Goal: Find specific page/section: Find specific page/section

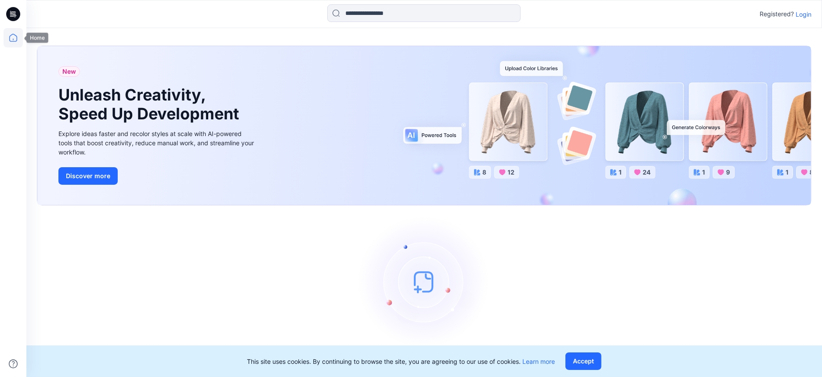
click at [16, 44] on icon at bounding box center [13, 37] width 19 height 19
click at [14, 39] on icon at bounding box center [13, 37] width 19 height 19
click at [804, 15] on p "Login" at bounding box center [804, 14] width 16 height 9
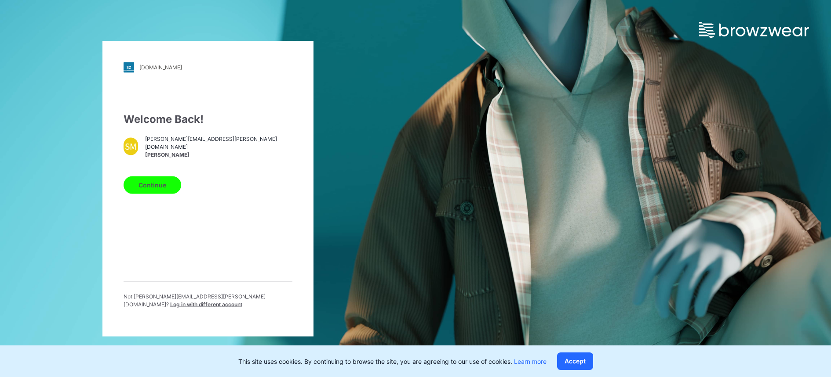
click at [148, 186] on button "Continue" at bounding box center [152, 185] width 58 height 18
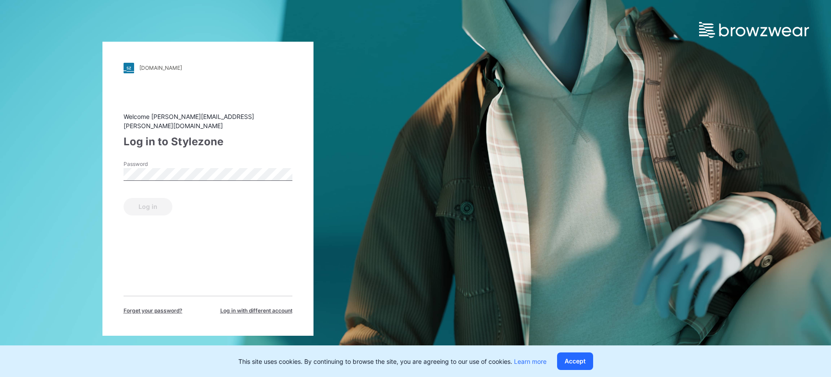
click at [199, 162] on div "Password" at bounding box center [207, 173] width 169 height 26
click at [141, 201] on button "Log in" at bounding box center [147, 207] width 49 height 18
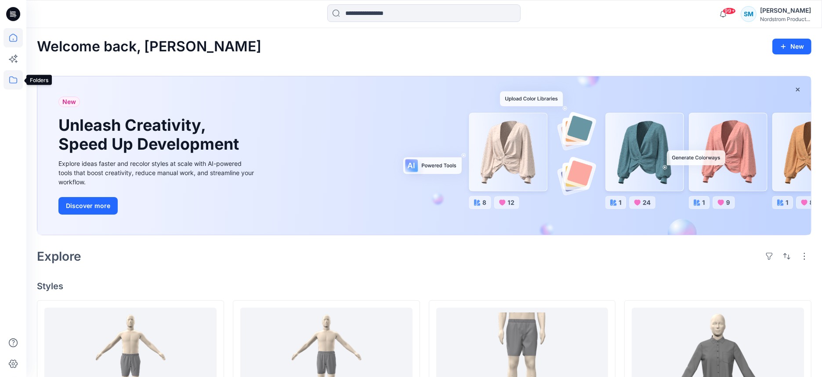
click at [10, 79] on icon at bounding box center [13, 79] width 19 height 19
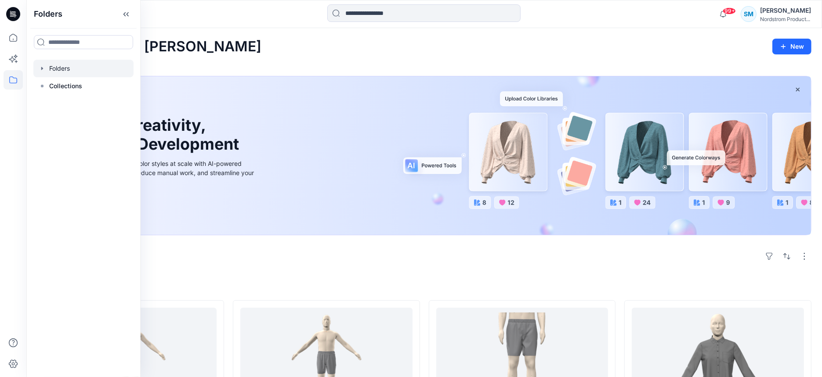
click at [62, 73] on div at bounding box center [83, 69] width 100 height 18
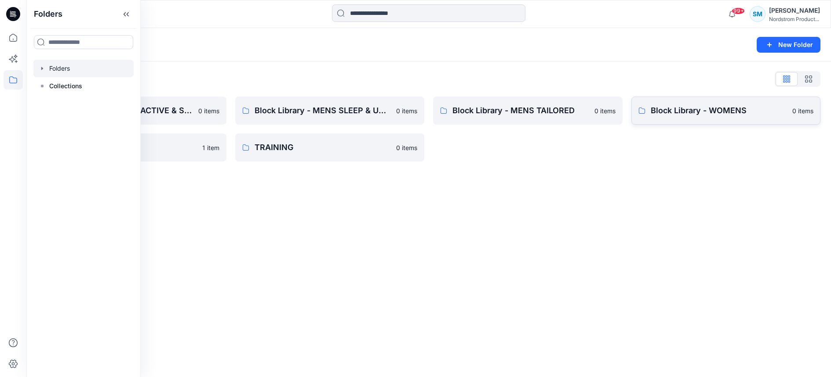
click at [711, 107] on p "Block Library - WOMENS" at bounding box center [718, 111] width 137 height 12
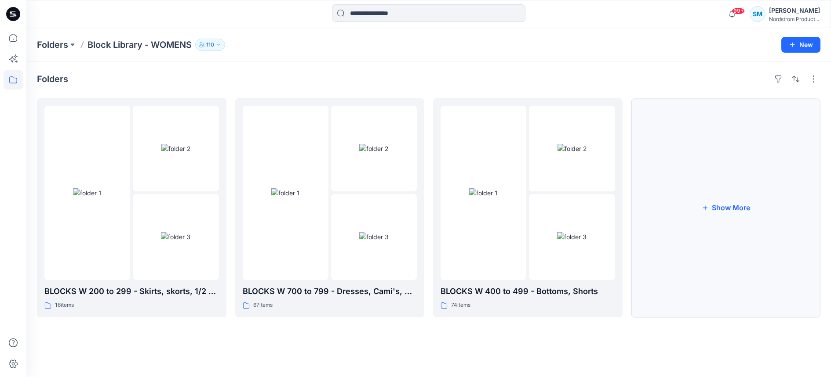
click at [733, 176] on button "Show More" at bounding box center [725, 207] width 189 height 219
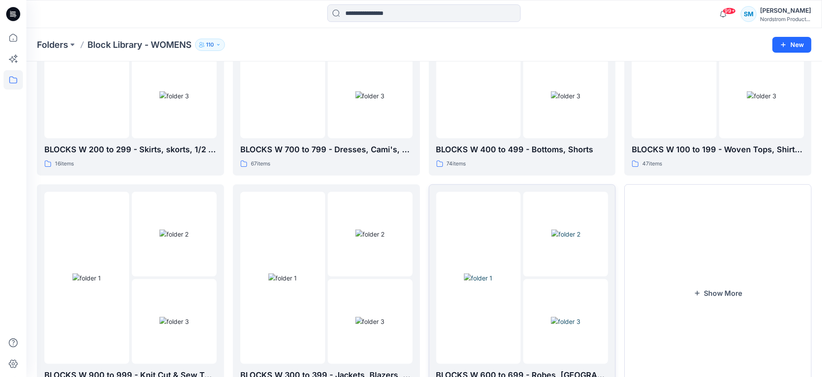
scroll to position [170, 0]
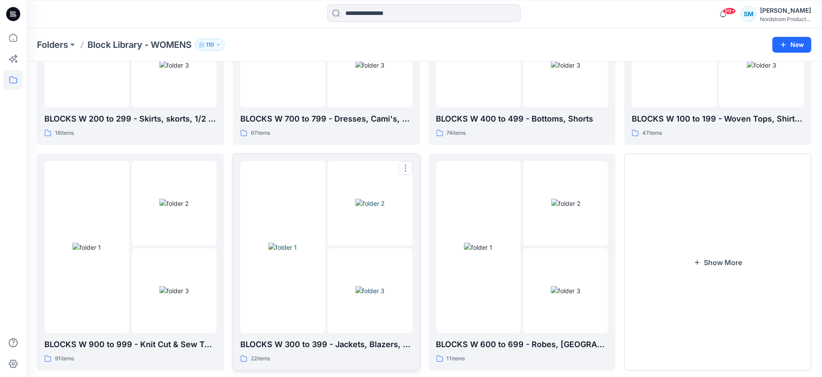
click at [356, 287] on img at bounding box center [370, 291] width 29 height 9
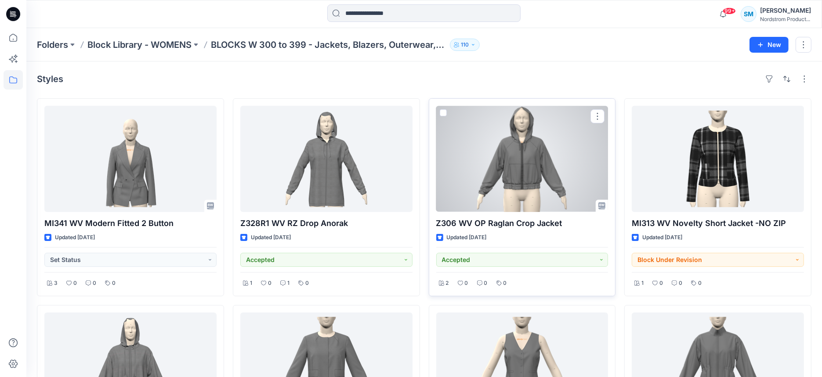
scroll to position [2, 0]
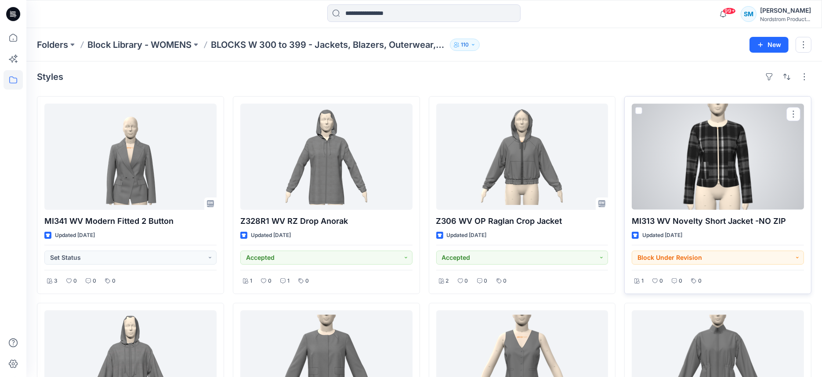
click at [761, 186] on div at bounding box center [718, 157] width 172 height 106
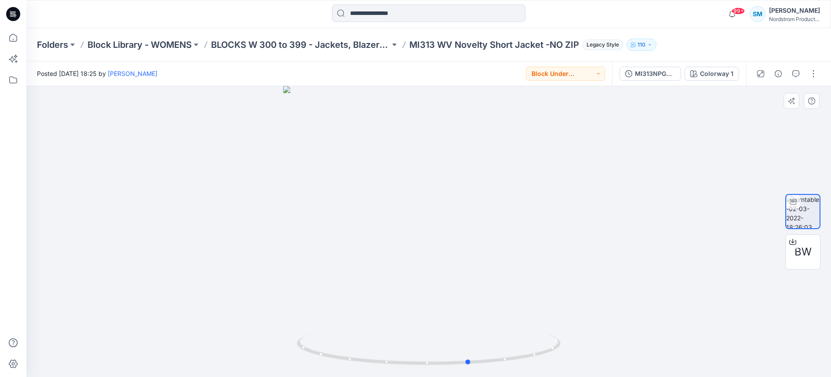
drag, startPoint x: 569, startPoint y: 254, endPoint x: 351, endPoint y: 279, distance: 219.5
click at [351, 279] on div at bounding box center [428, 231] width 804 height 291
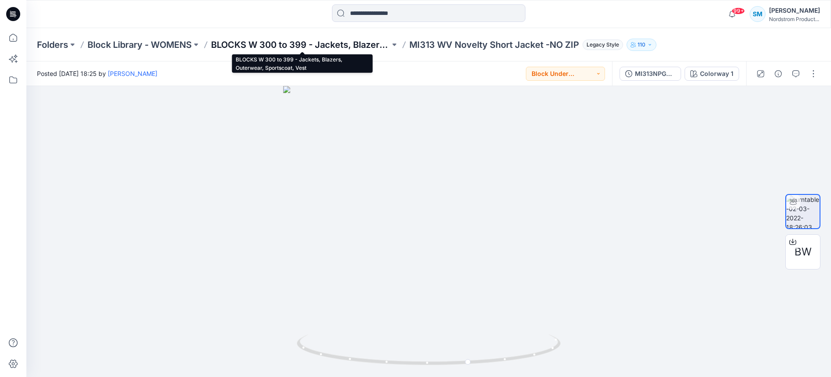
click at [368, 46] on p "BLOCKS W 300 to 399 - Jackets, Blazers, Outerwear, Sportscoat, Vest" at bounding box center [300, 45] width 179 height 12
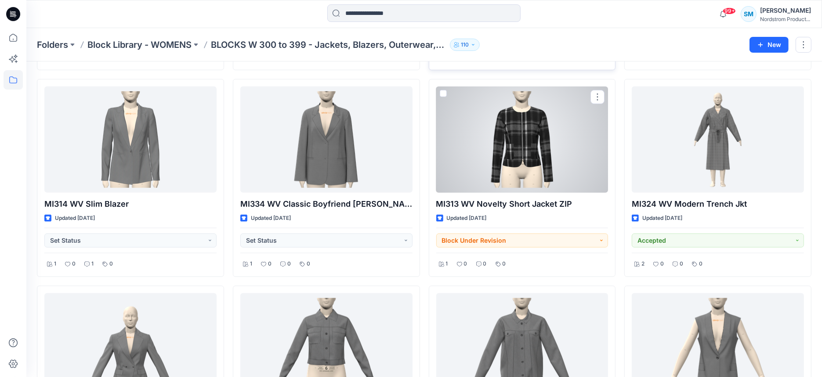
scroll to position [539, 0]
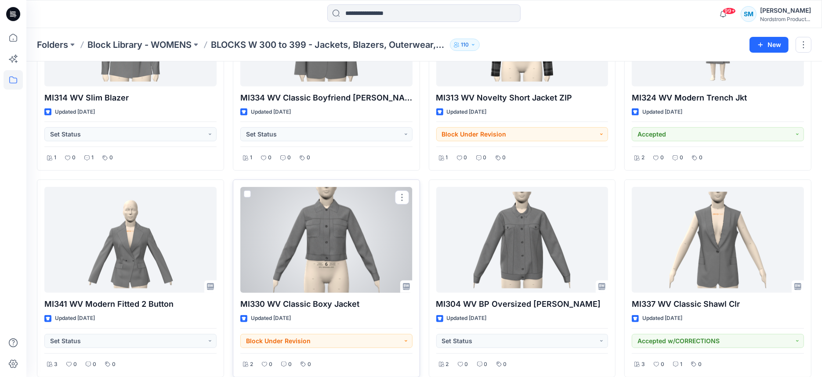
click at [352, 212] on div at bounding box center [326, 240] width 172 height 106
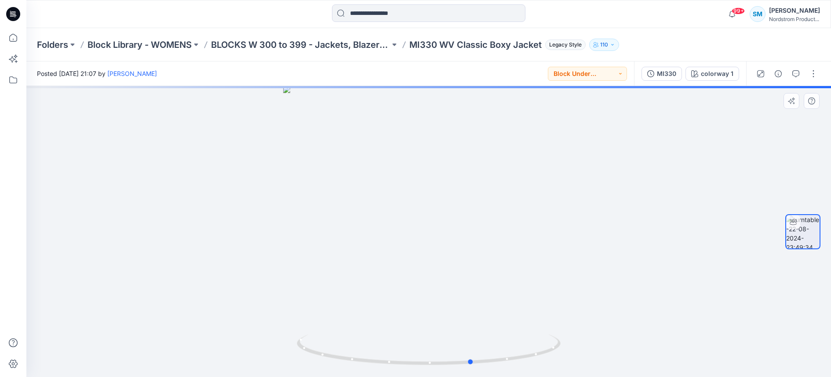
drag, startPoint x: 555, startPoint y: 250, endPoint x: 336, endPoint y: 258, distance: 219.9
click at [336, 258] on div at bounding box center [428, 231] width 804 height 291
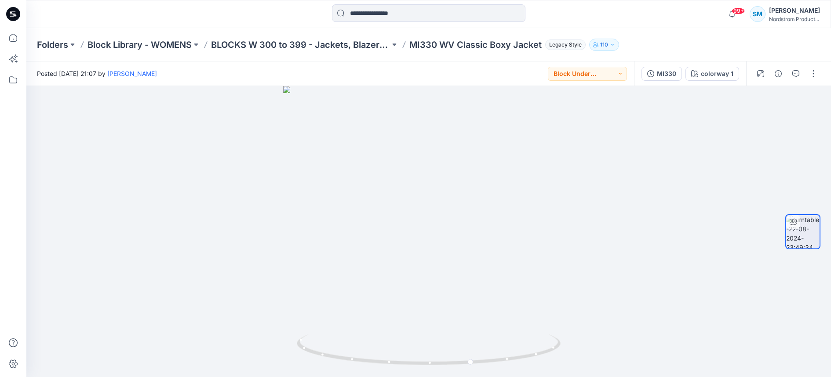
click at [369, 51] on div "Folders Block Library - WOMENS BLOCKS W 300 to 399 - Jackets, Blazers, Outerwea…" at bounding box center [428, 44] width 804 height 33
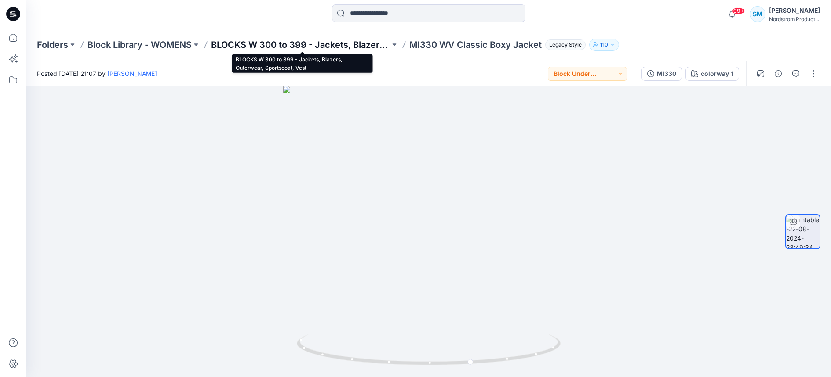
click at [369, 45] on p "BLOCKS W 300 to 399 - Jackets, Blazers, Outerwear, Sportscoat, Vest" at bounding box center [300, 45] width 179 height 12
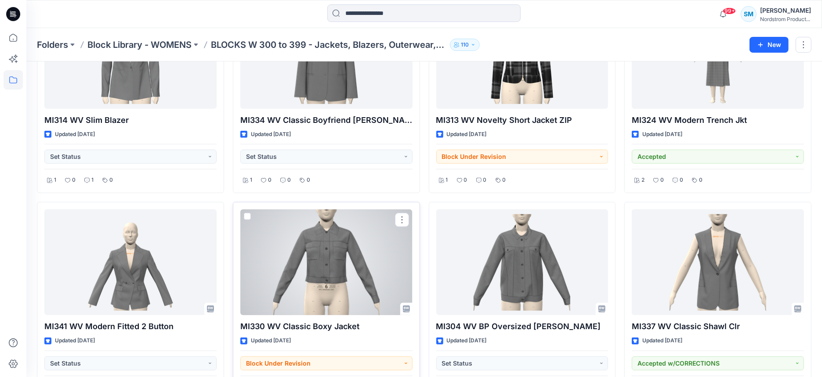
scroll to position [746, 0]
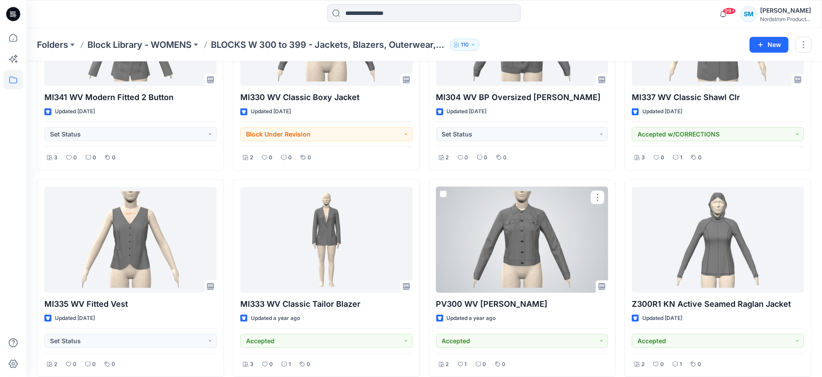
click at [547, 261] on div at bounding box center [522, 240] width 172 height 106
